Goal: Find specific page/section: Find specific page/section

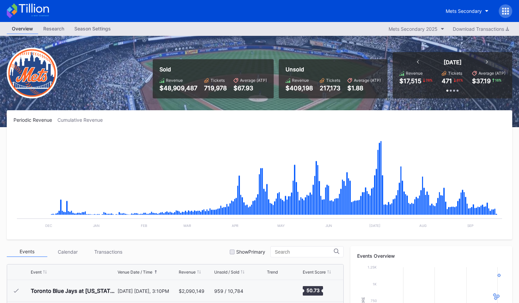
scroll to position [1692, 0]
click at [46, 11] on icon at bounding box center [28, 10] width 42 height 15
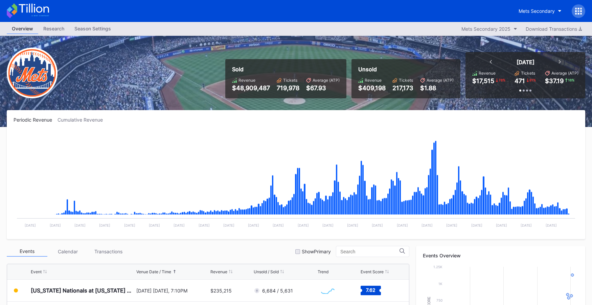
click at [44, 12] on icon at bounding box center [34, 8] width 30 height 9
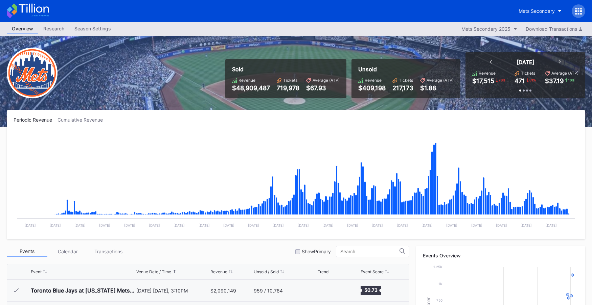
scroll to position [1692, 0]
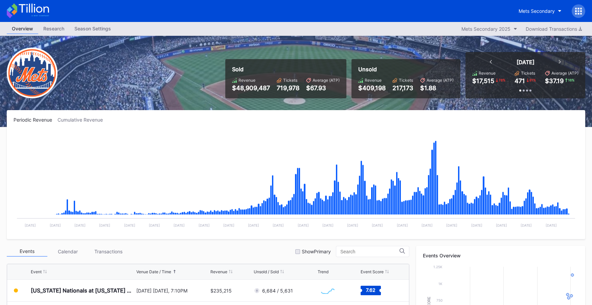
click at [40, 7] on icon at bounding box center [34, 8] width 30 height 9
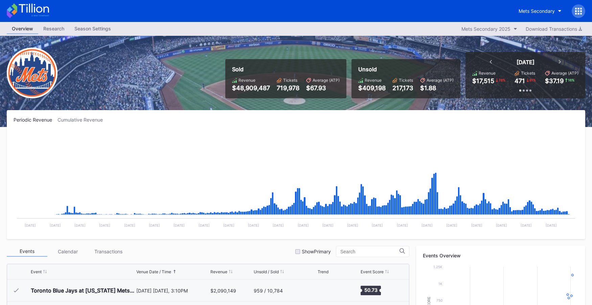
scroll to position [1692, 0]
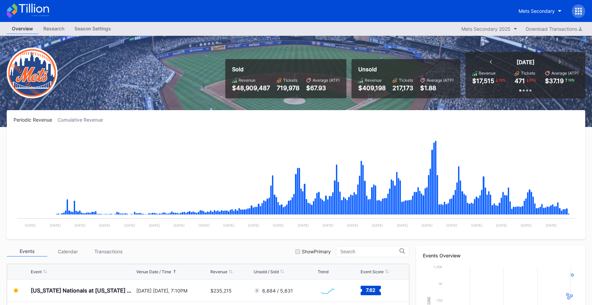
click at [34, 3] on icon at bounding box center [28, 10] width 42 height 15
click at [41, 11] on icon at bounding box center [34, 8] width 30 height 9
click at [519, 14] on button "Mets Secondary" at bounding box center [539, 11] width 53 height 13
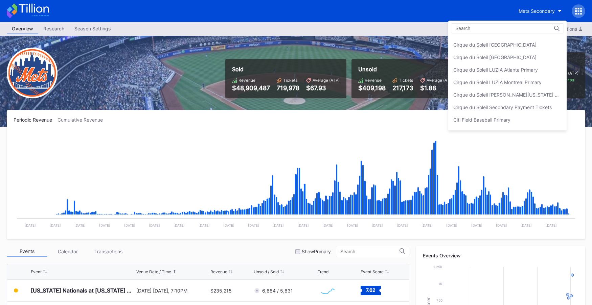
scroll to position [361, 0]
click at [466, 27] on input at bounding box center [484, 28] width 59 height 5
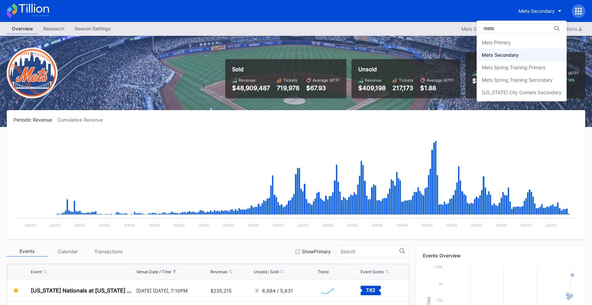
type input "mets"
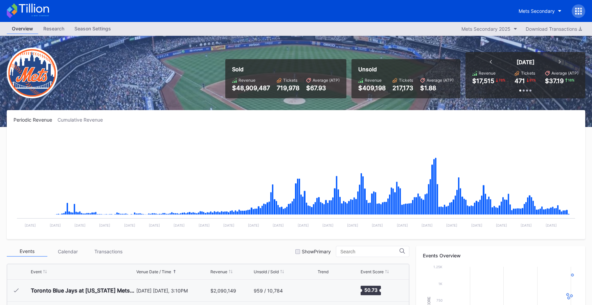
scroll to position [1692, 0]
